Goal: Register for event/course

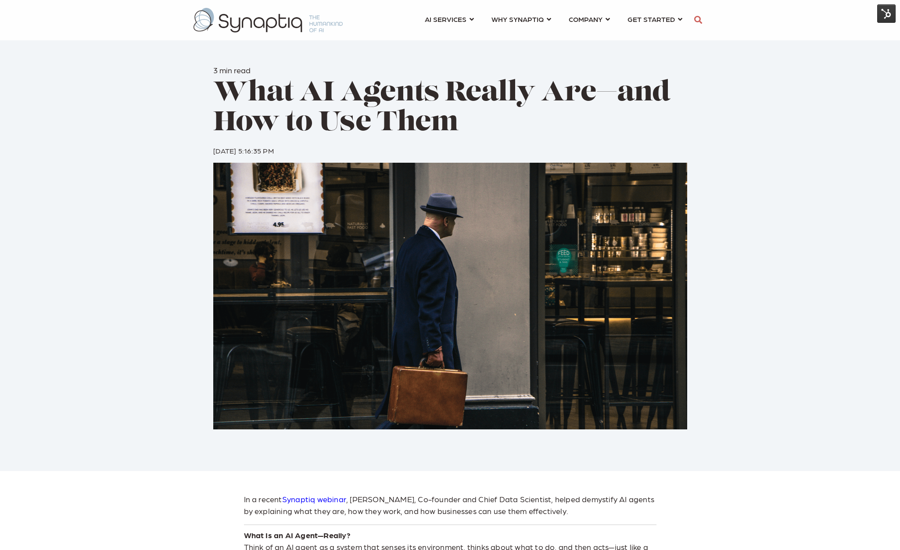
scroll to position [0, 4]
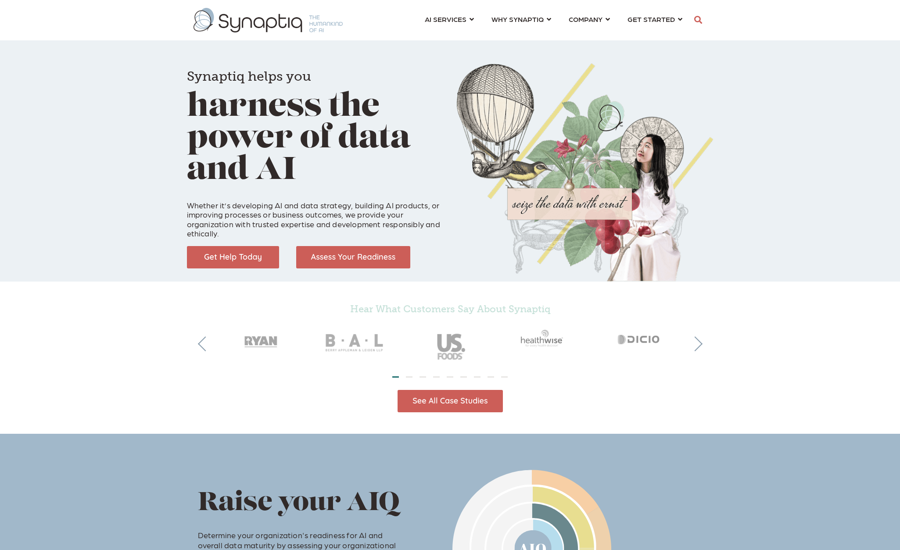
scroll to position [0, 4]
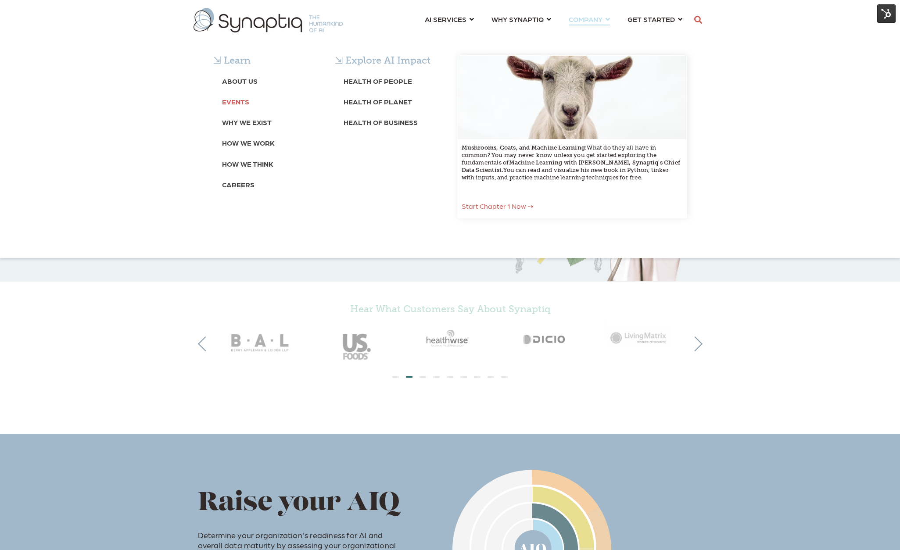
click at [239, 103] on b "Events" at bounding box center [235, 101] width 27 height 8
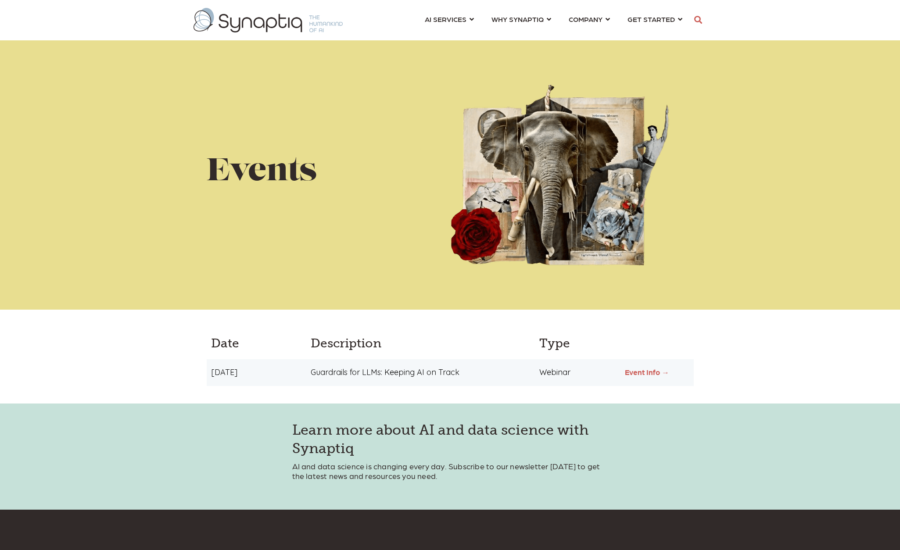
scroll to position [0, 4]
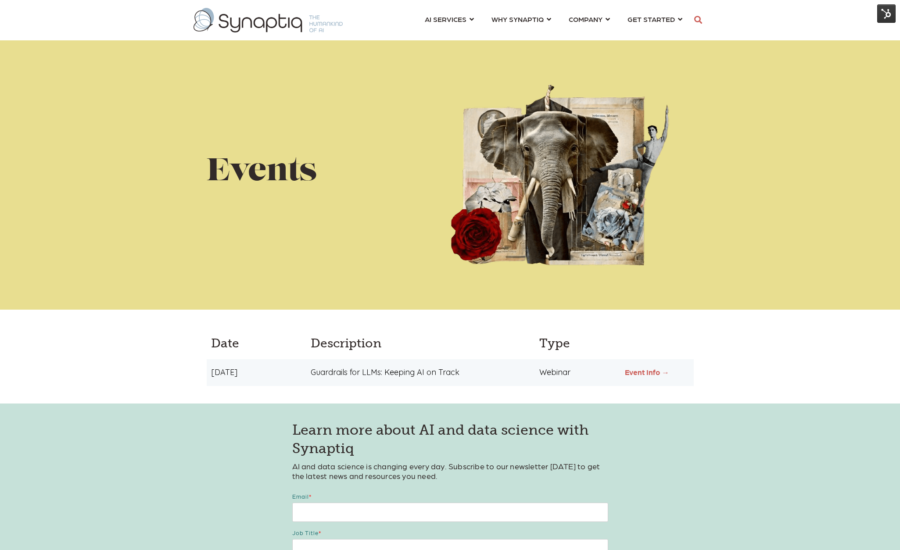
click at [392, 368] on div "Guardrails for LLMs: Keeping AI on Track" at bounding box center [418, 372] width 229 height 9
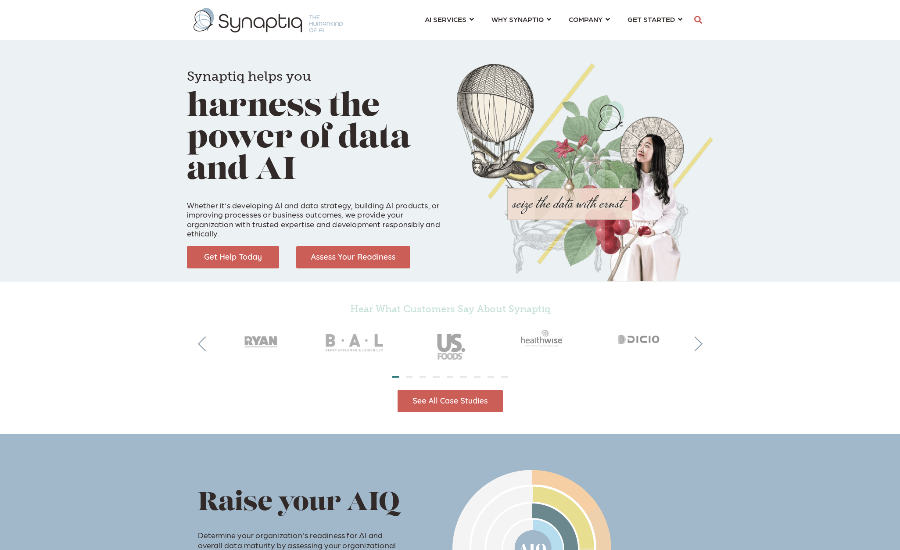
scroll to position [0, 4]
